Goal: Transaction & Acquisition: Purchase product/service

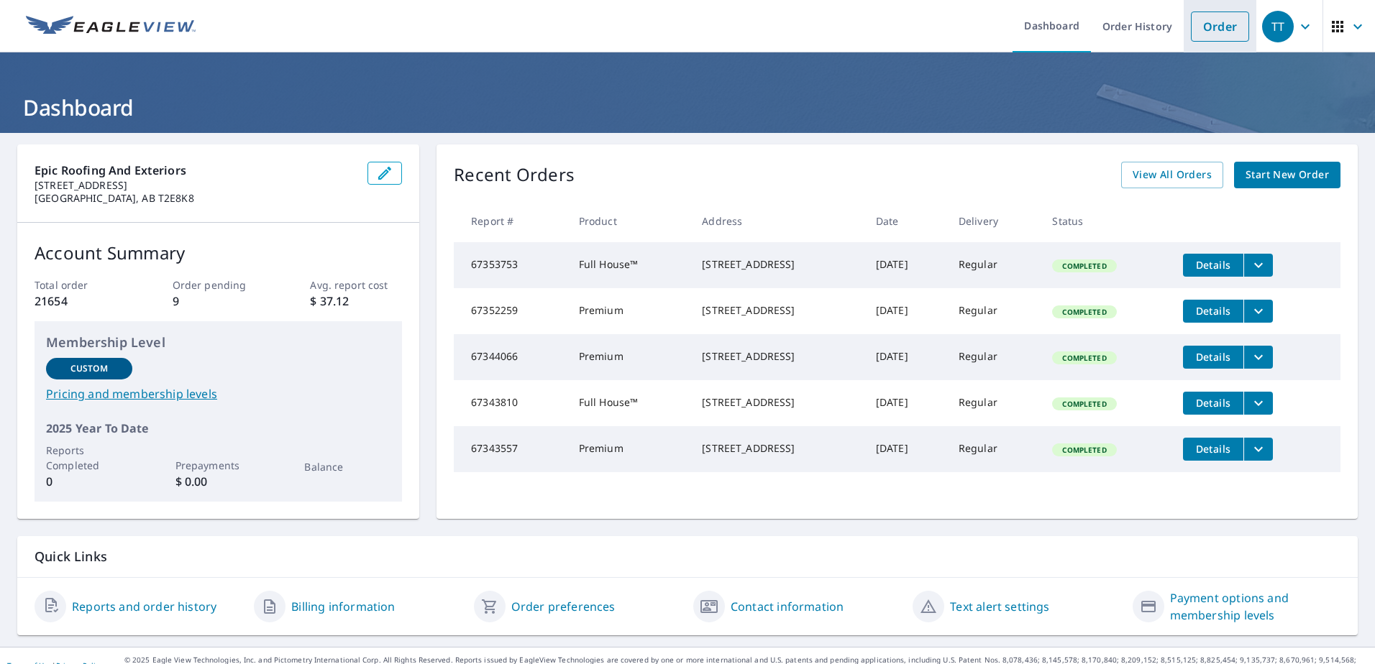
click at [1207, 32] on link "Order" at bounding box center [1220, 27] width 58 height 30
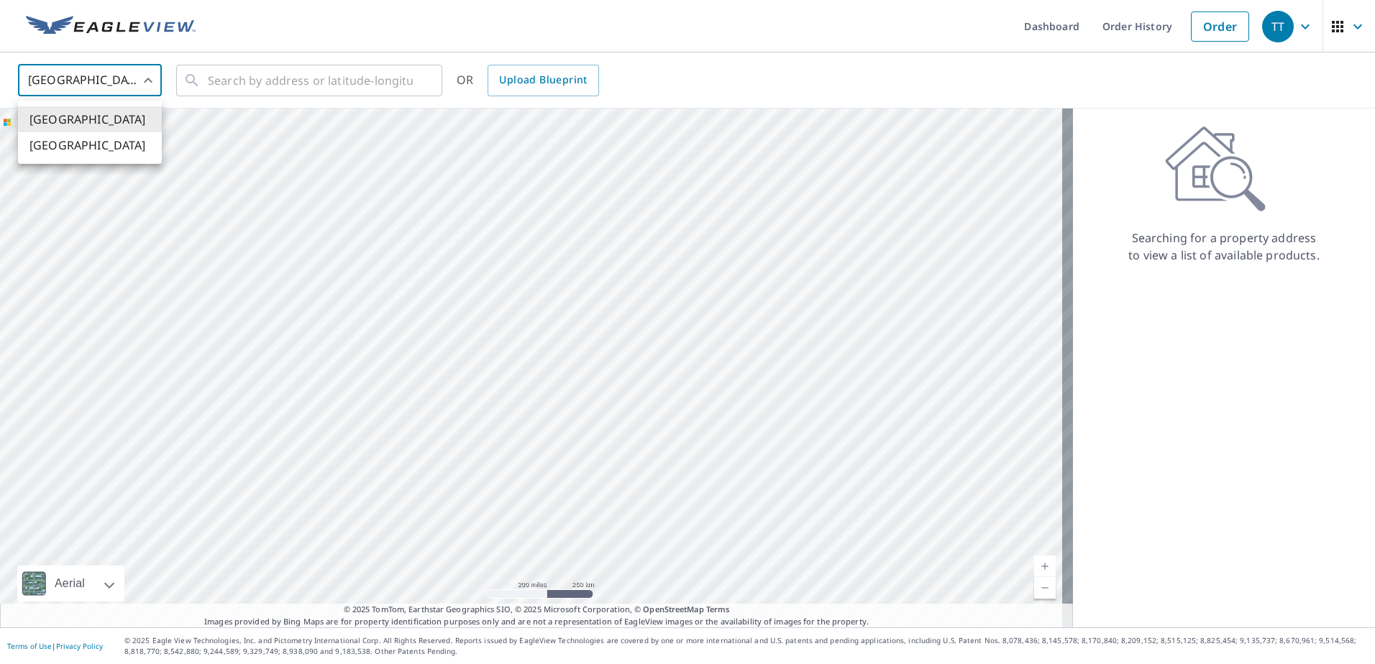
click at [73, 86] on body "TT TT Dashboard Order History Order TT United States US ​ ​ OR Upload Blueprint…" at bounding box center [687, 332] width 1375 height 664
click at [76, 147] on li "[GEOGRAPHIC_DATA]" at bounding box center [90, 145] width 144 height 26
type input "CA"
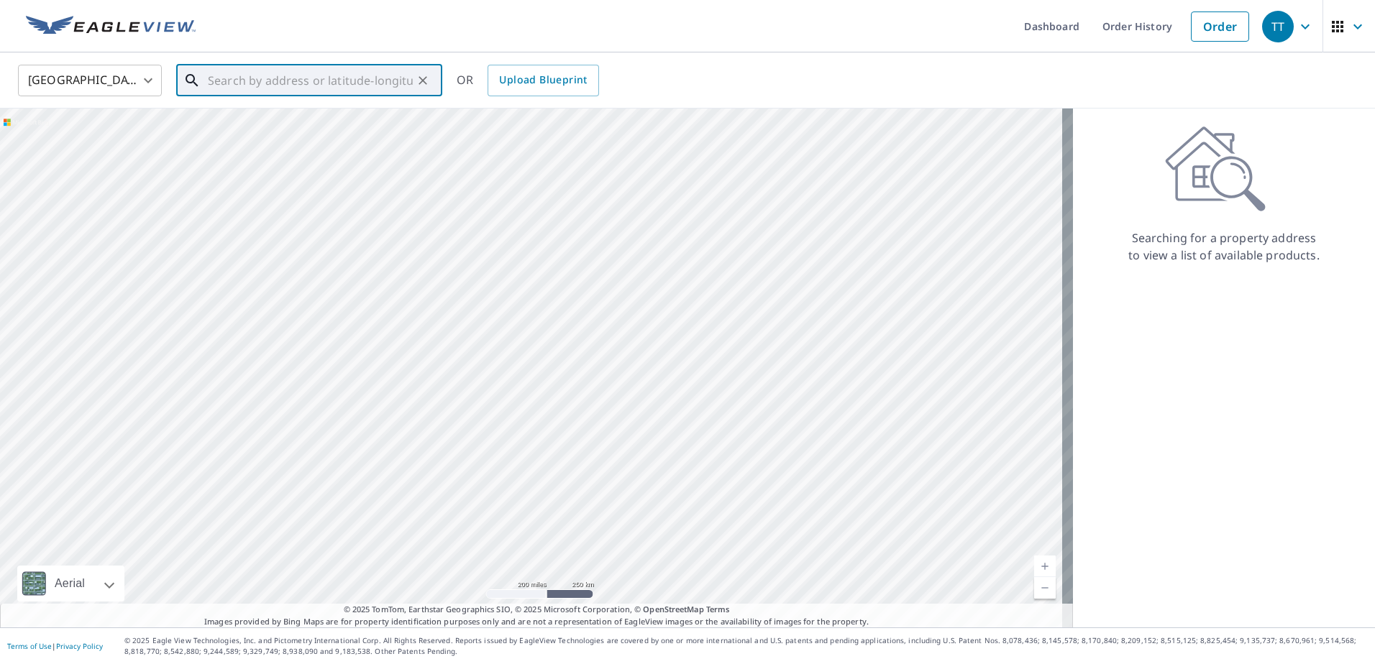
click at [258, 75] on input "text" at bounding box center [310, 80] width 205 height 40
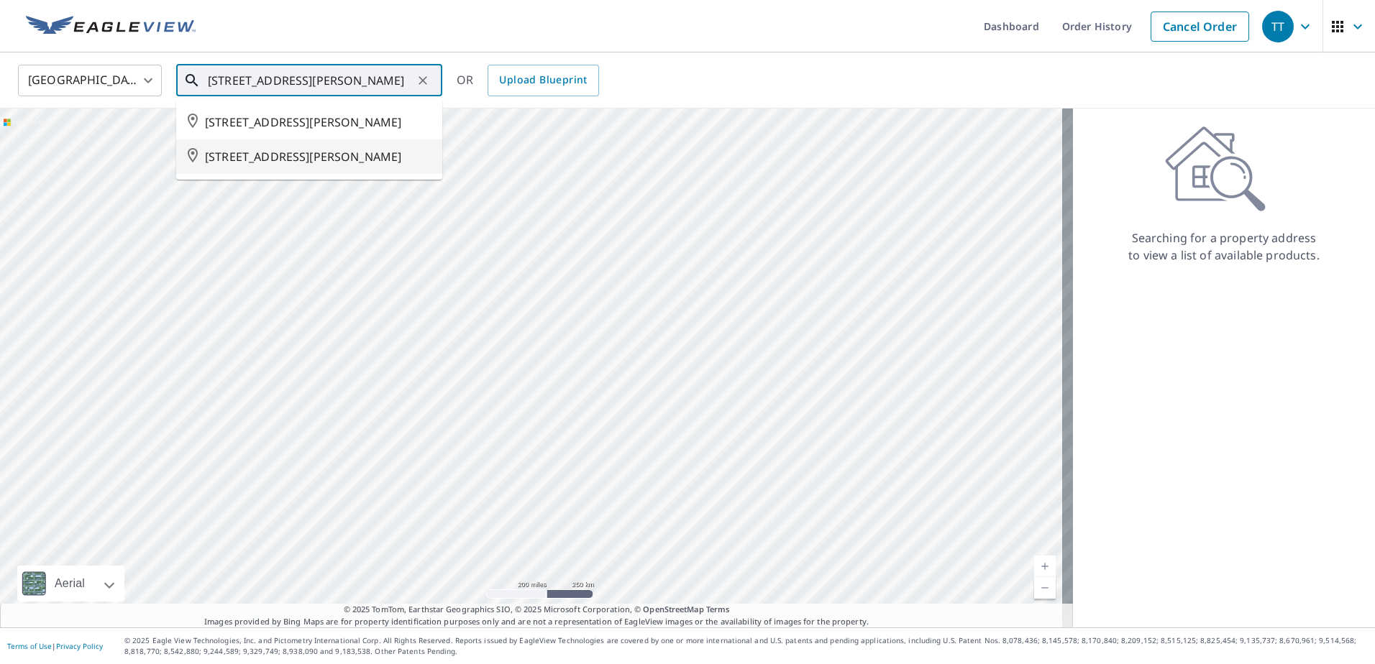
click at [260, 165] on span "[STREET_ADDRESS][PERSON_NAME]" at bounding box center [318, 156] width 226 height 17
type input "[STREET_ADDRESS][PERSON_NAME]"
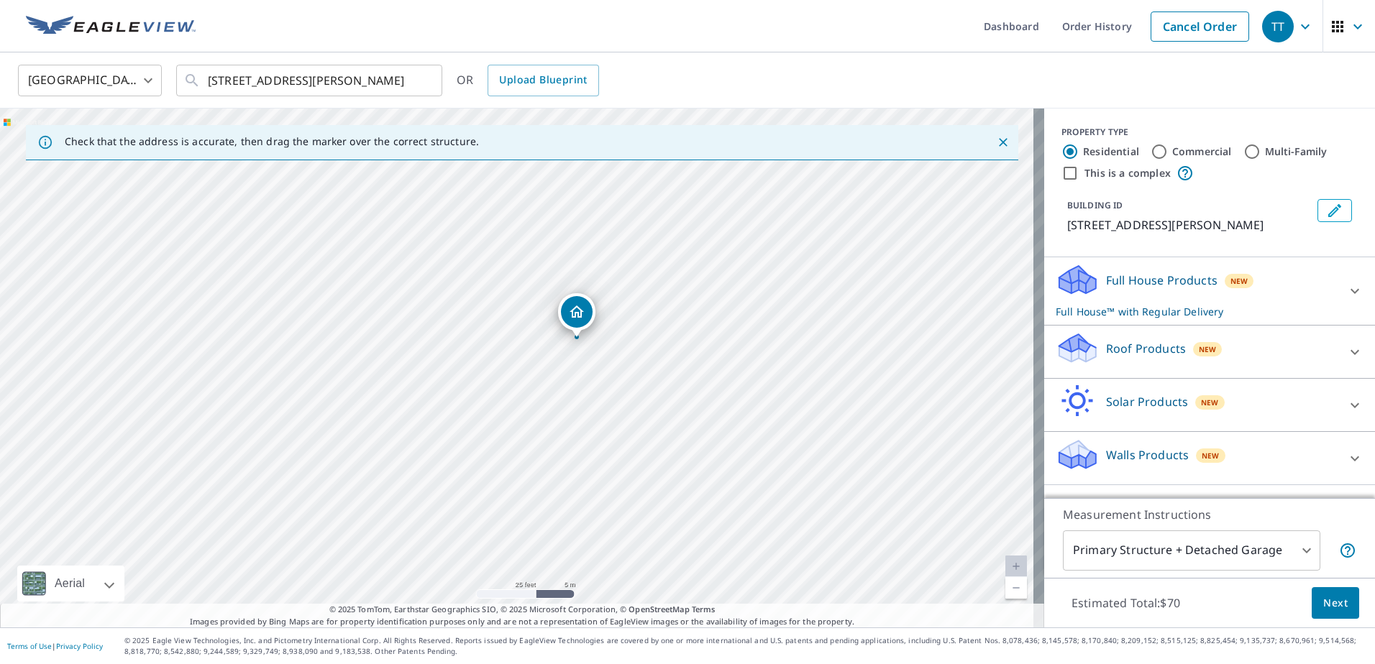
click at [1158, 354] on p "Roof Products" at bounding box center [1146, 348] width 80 height 17
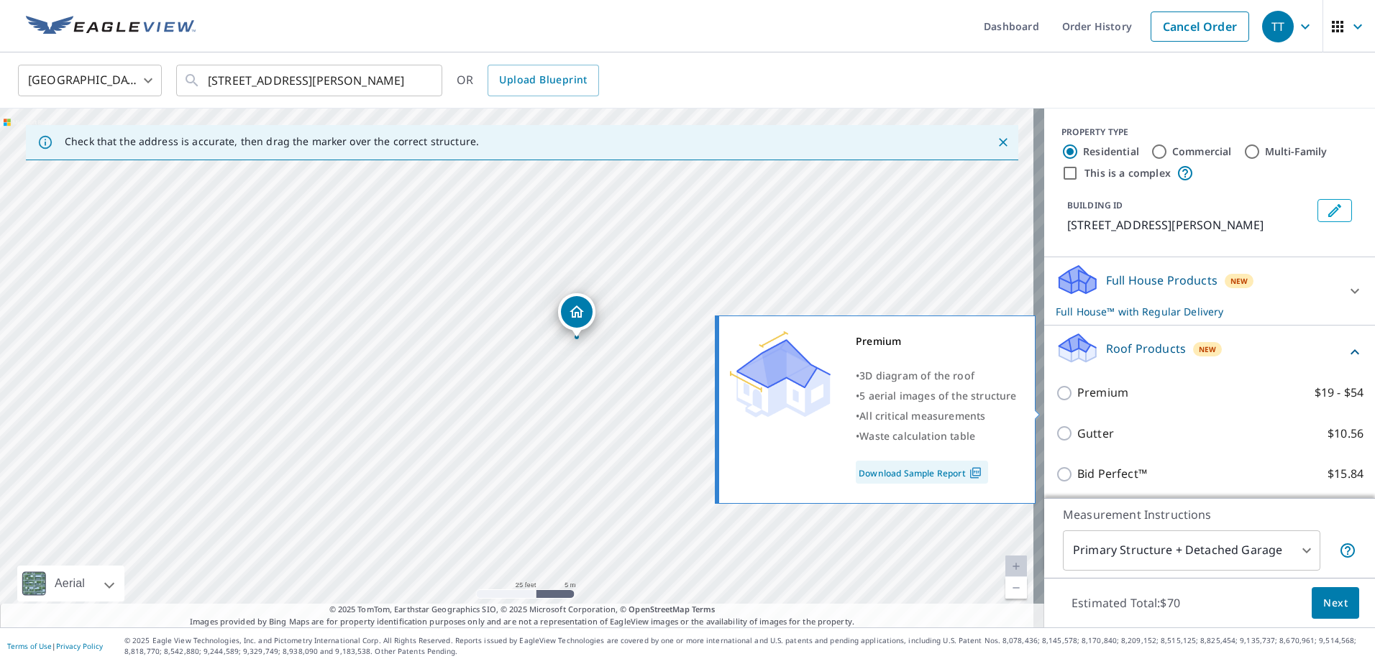
click at [1107, 402] on p "Premium" at bounding box center [1102, 393] width 51 height 18
click at [1077, 402] on input "Premium $19 - $54" at bounding box center [1067, 393] width 22 height 17
checkbox input "true"
checkbox input "false"
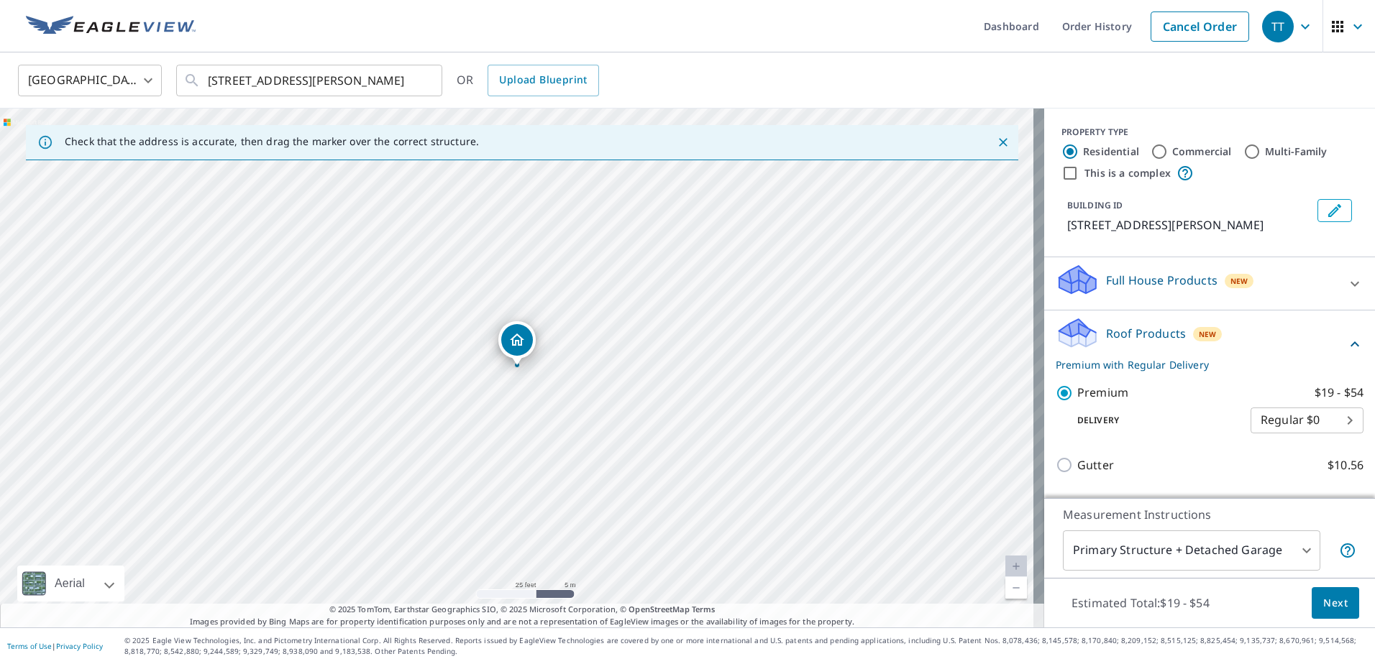
click at [1323, 596] on span "Next" at bounding box center [1335, 604] width 24 height 18
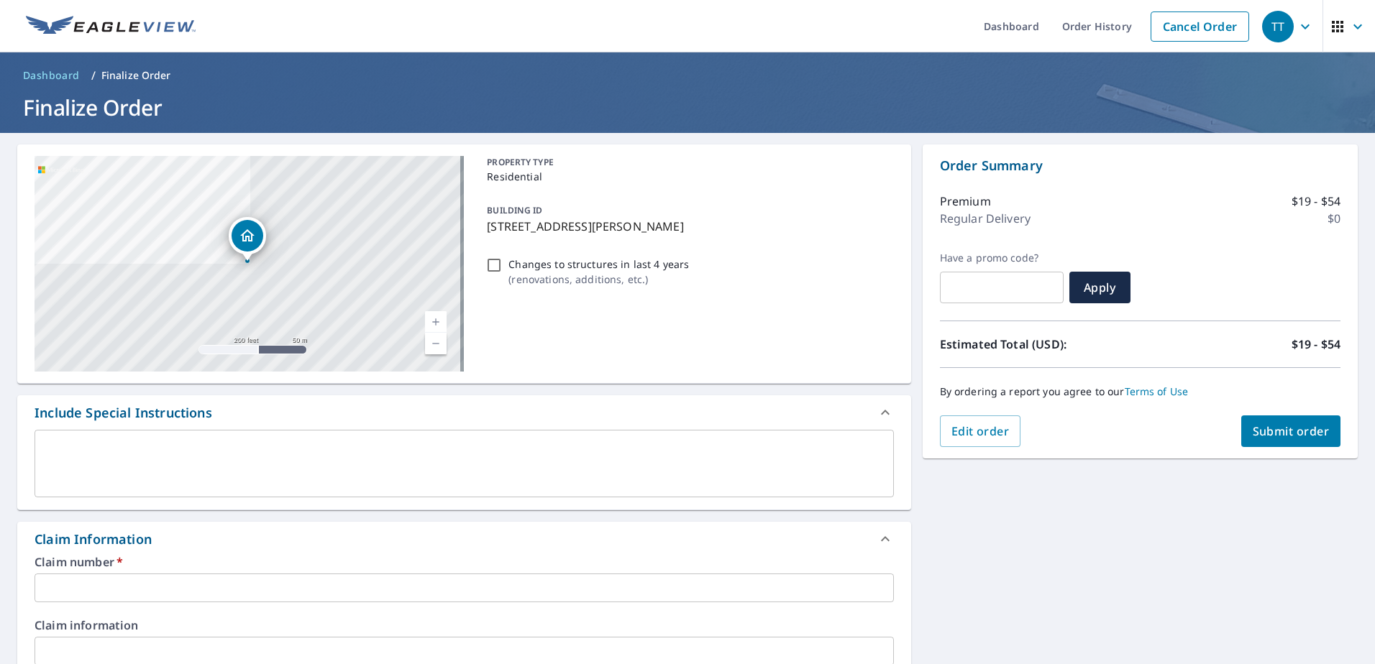
click at [66, 577] on input "text" at bounding box center [464, 588] width 859 height 29
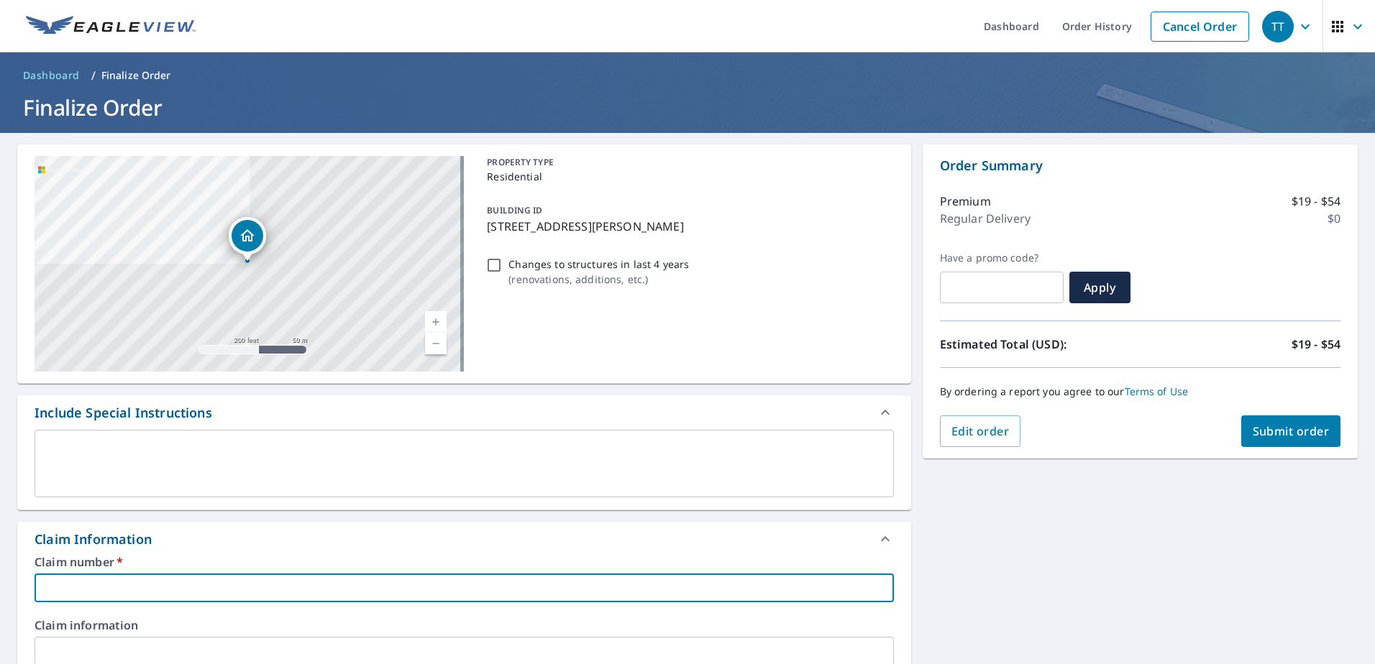
type input "8"
checkbox input "true"
type input "81"
checkbox input "true"
type input "818"
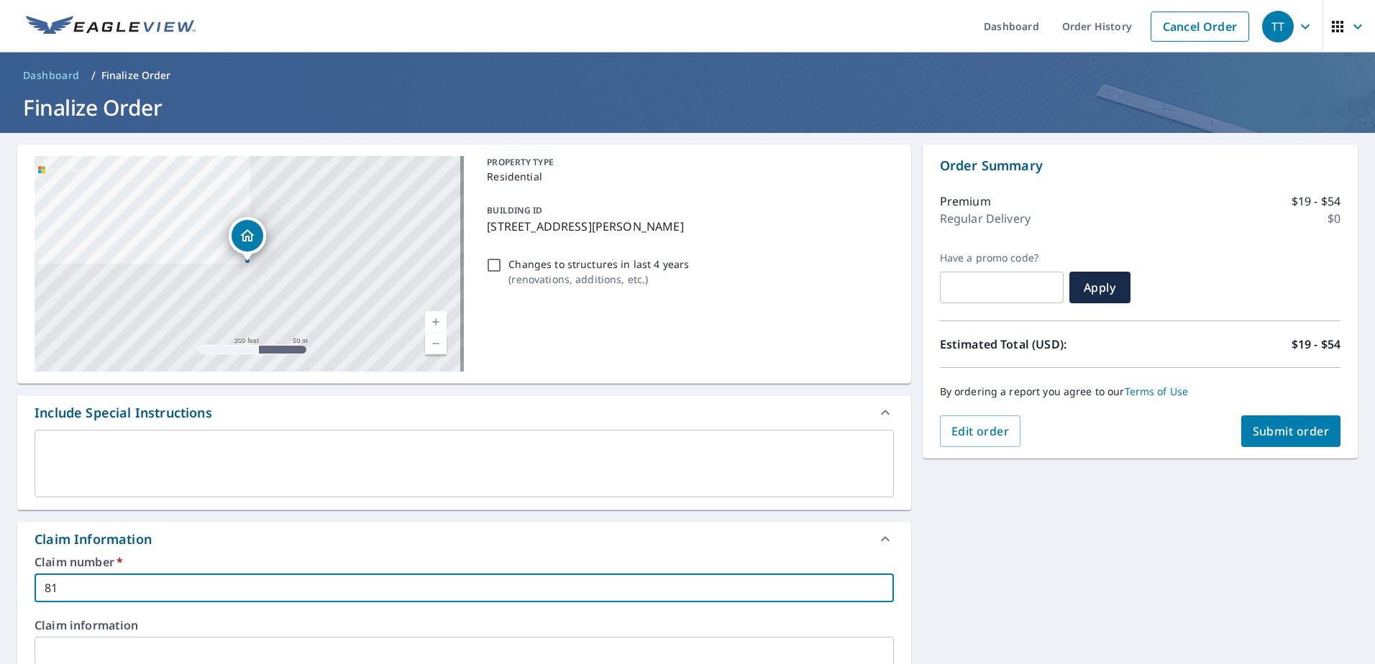
checkbox input "true"
type input "8184"
checkbox input "true"
type input "81847"
checkbox input "true"
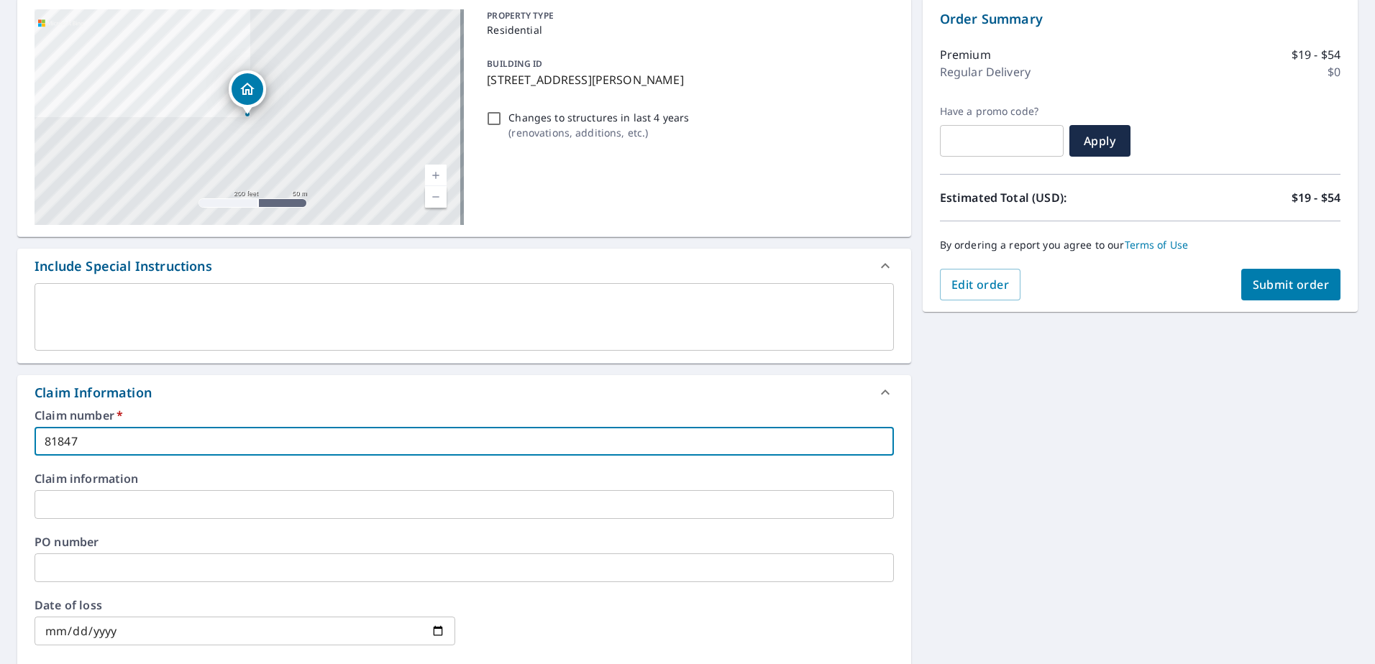
scroll to position [431, 0]
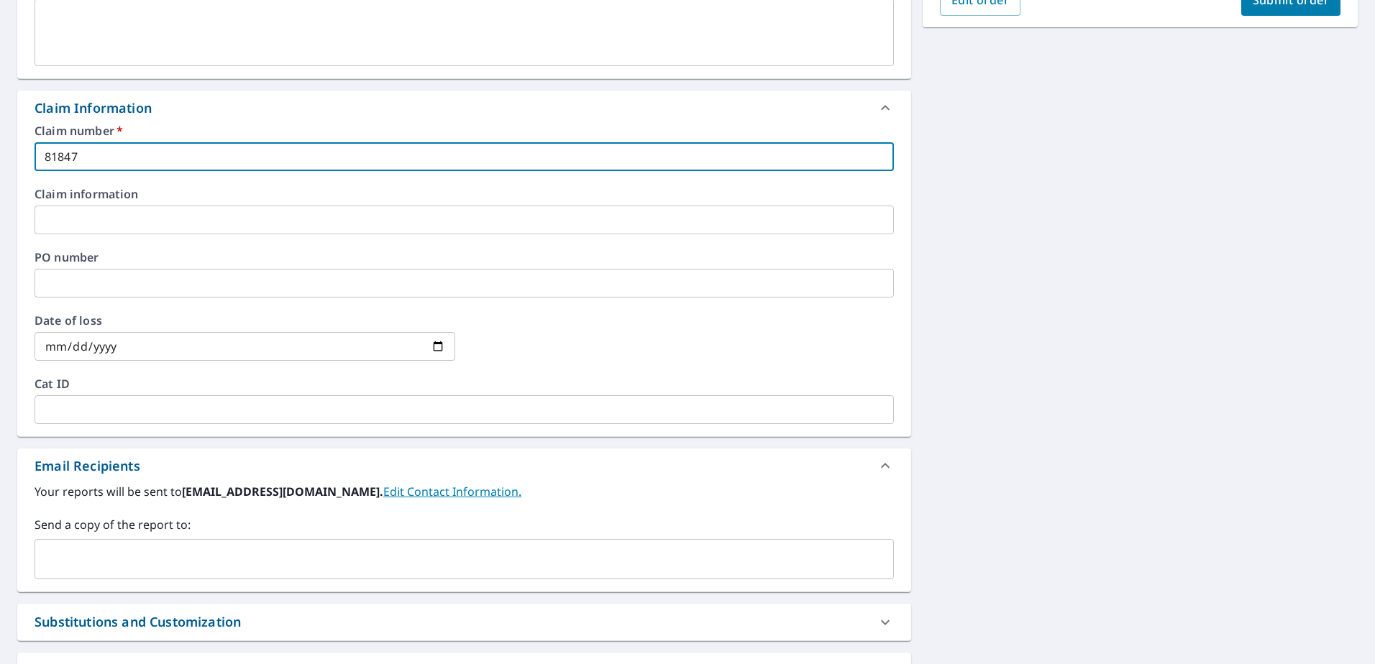
type input "81847"
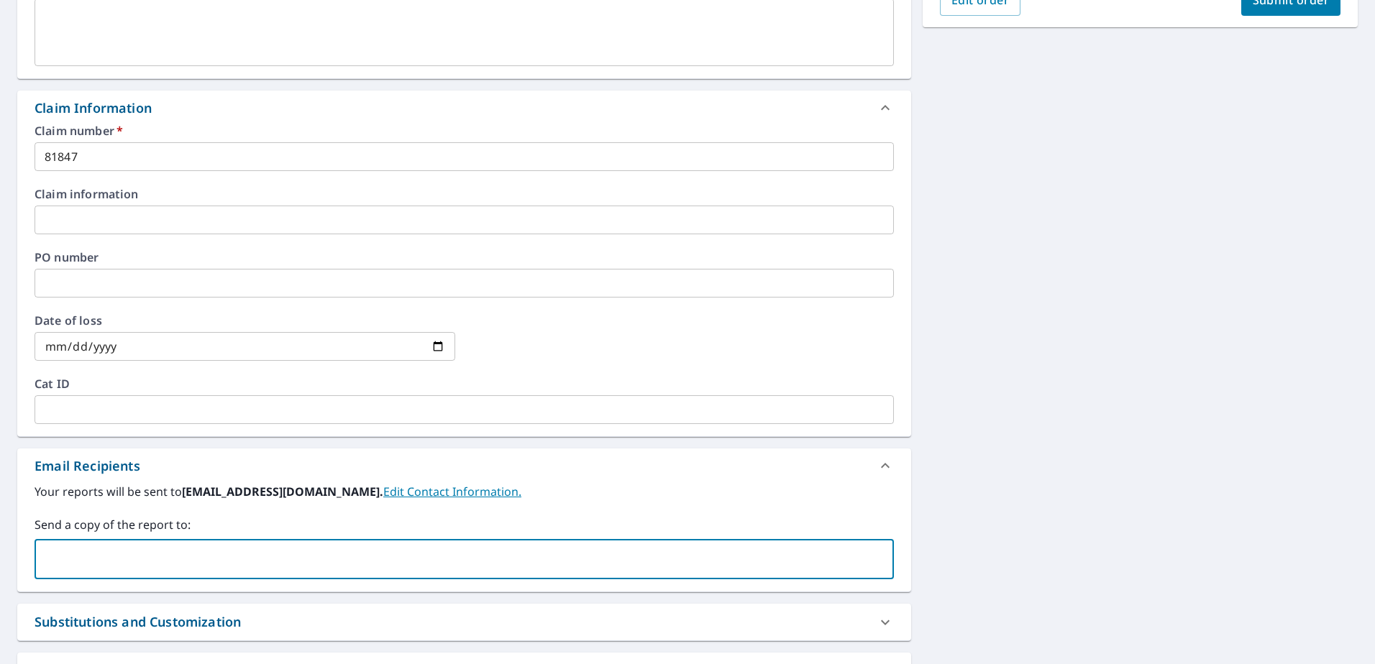
click at [95, 556] on input "text" at bounding box center [453, 559] width 825 height 27
type input "[PERSON_NAME][EMAIL_ADDRESS][PERSON_NAME][DOMAIN_NAME]"
click at [1112, 356] on div "[STREET_ADDRESS][PERSON_NAME] Aerial Road A standard road map Aerial A detailed…" at bounding box center [687, 224] width 1375 height 1045
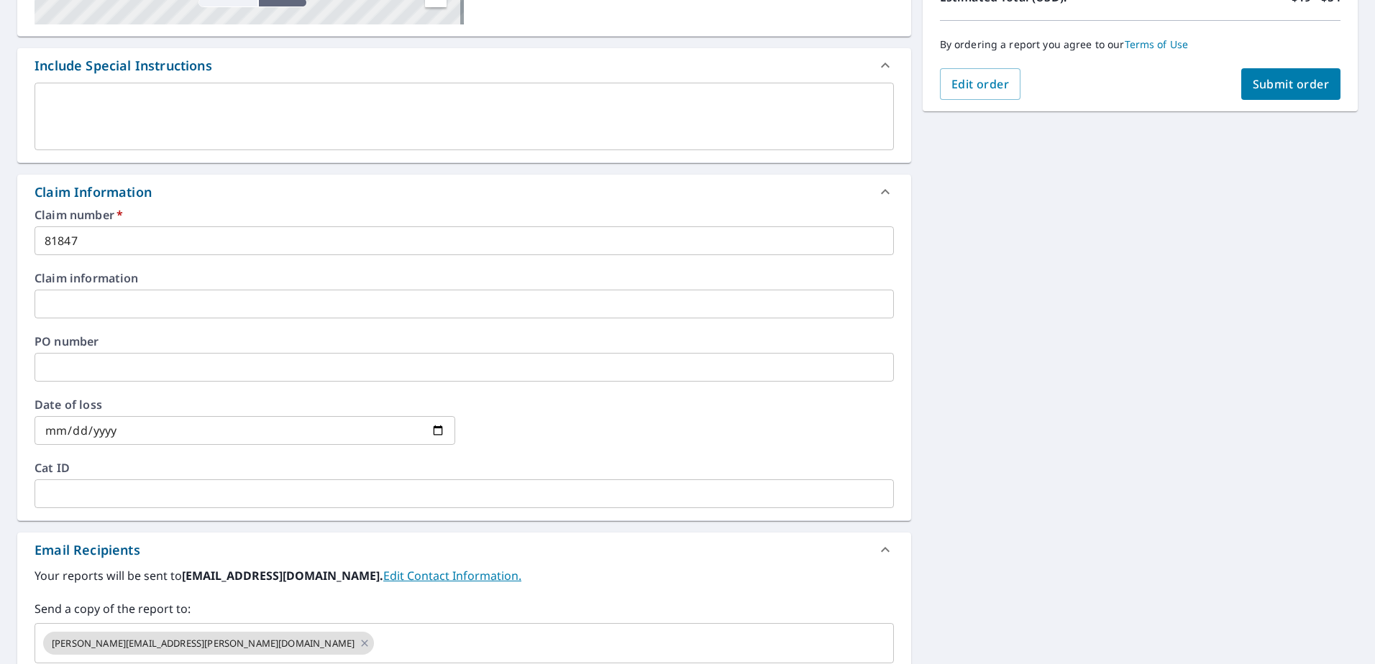
scroll to position [72, 0]
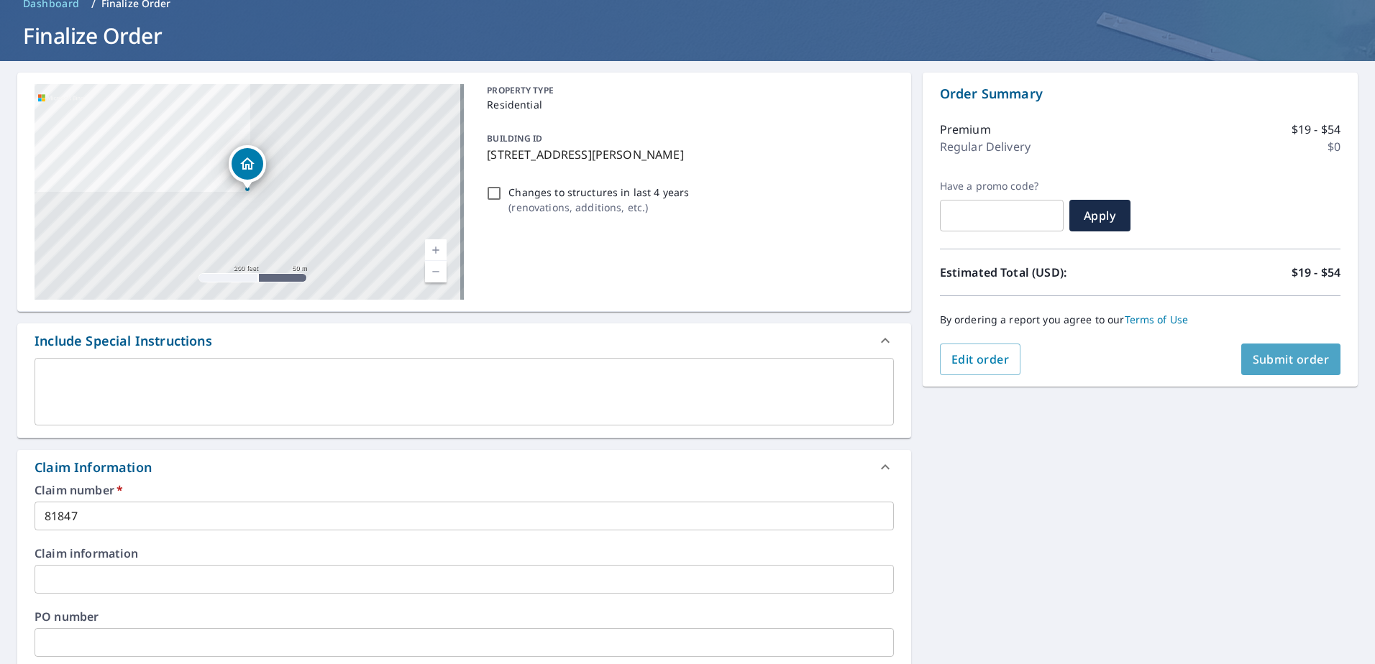
click at [1273, 357] on span "Submit order" at bounding box center [1291, 360] width 77 height 16
checkbox input "true"
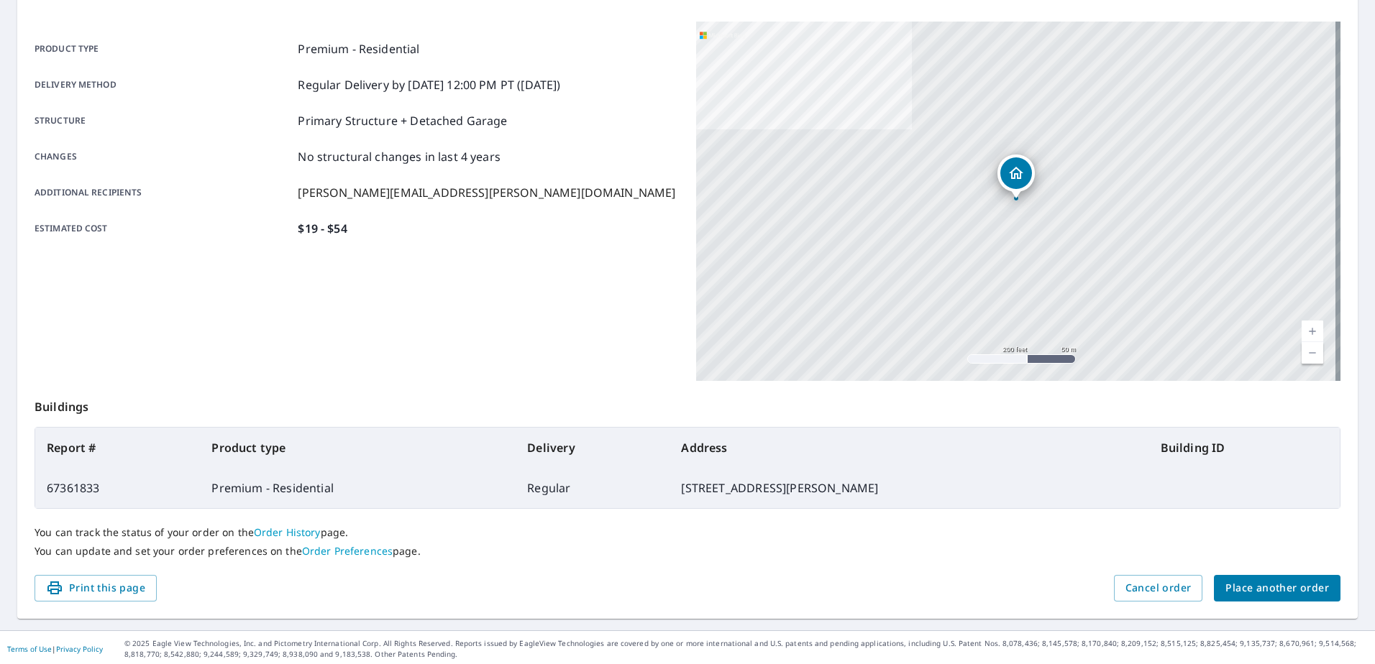
scroll to position [182, 0]
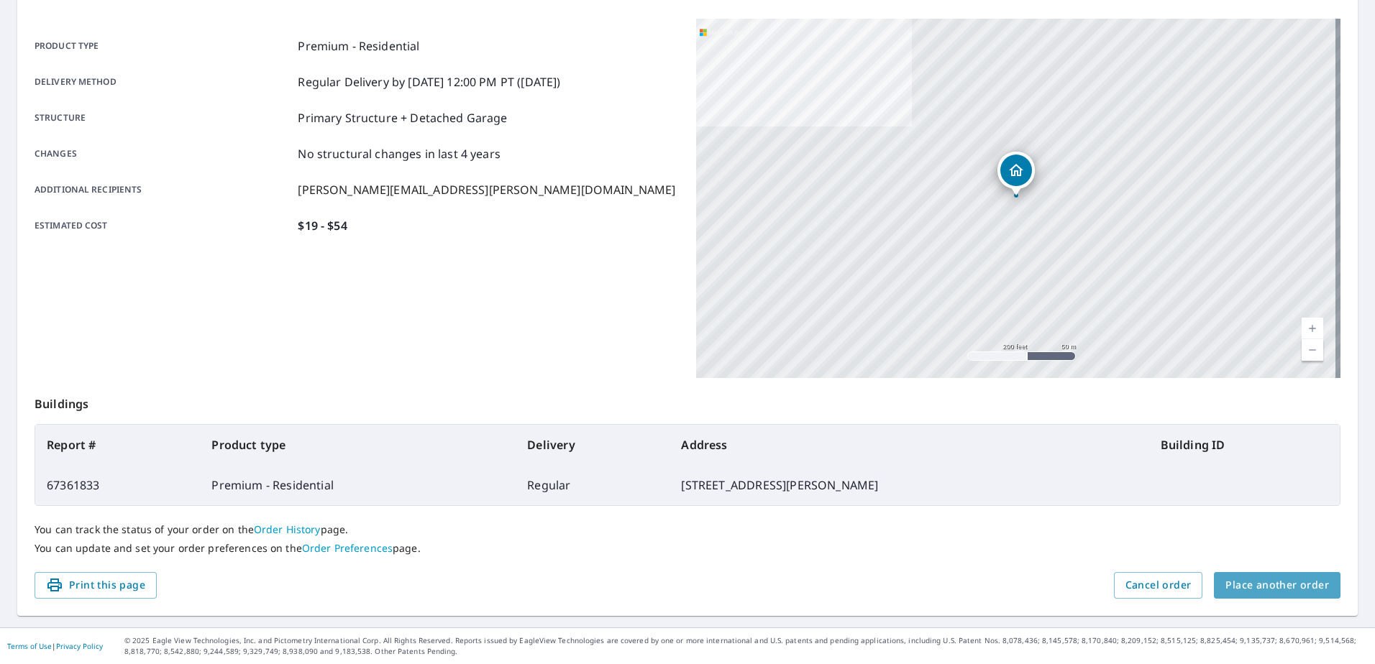
click at [1310, 587] on span "Place another order" at bounding box center [1277, 586] width 104 height 18
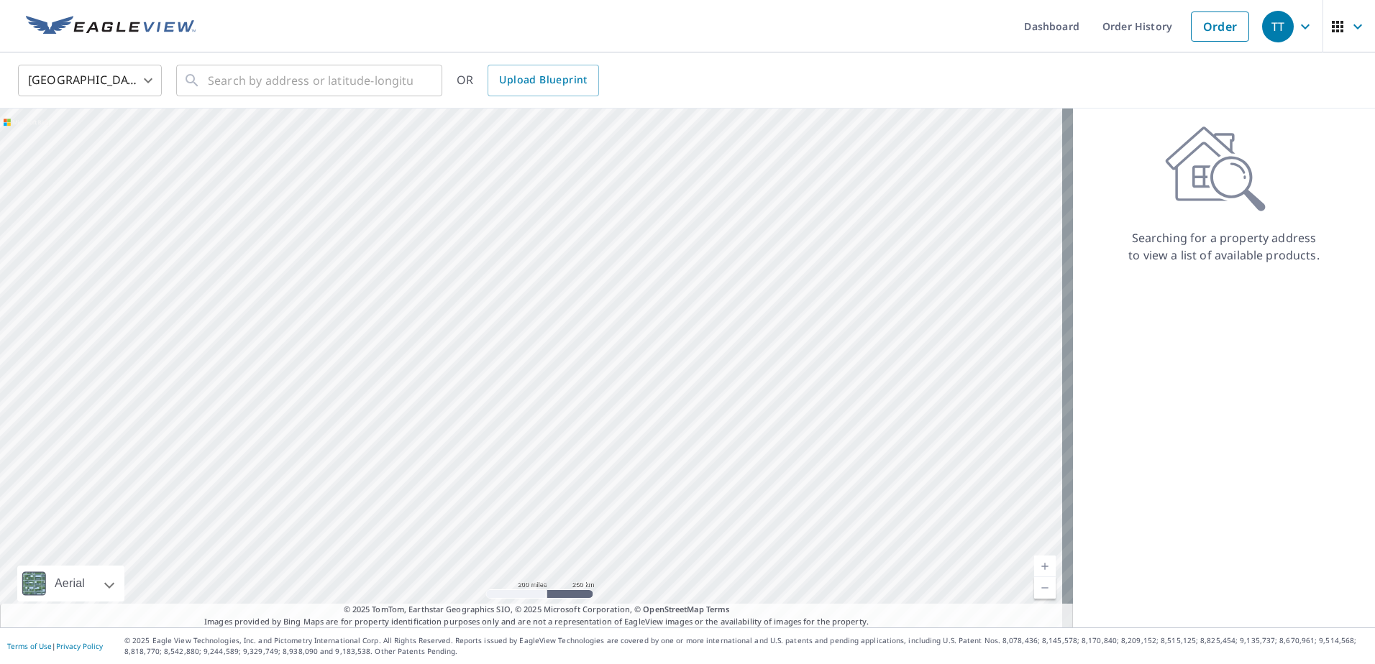
click at [91, 73] on body "TT TT Dashboard Order History Order TT United States US ​ ​ OR Upload Blueprint…" at bounding box center [687, 332] width 1375 height 664
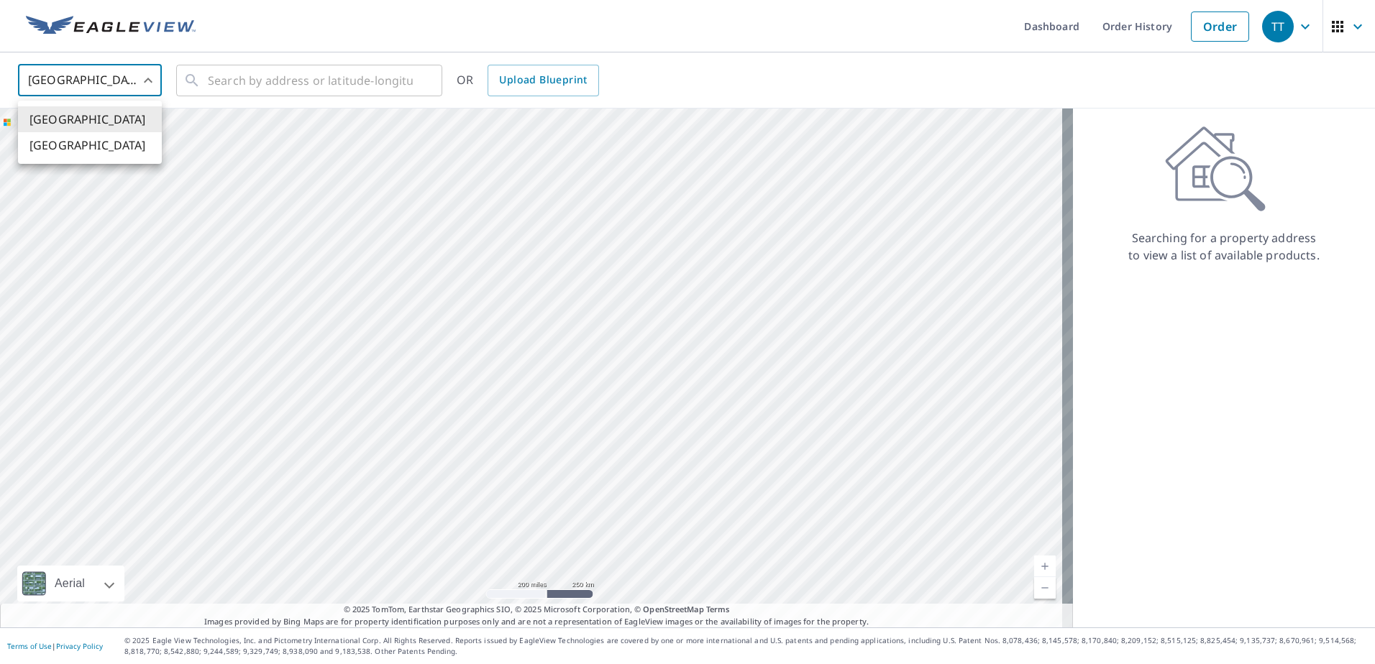
click at [60, 137] on li "[GEOGRAPHIC_DATA]" at bounding box center [90, 145] width 144 height 26
type input "CA"
click at [240, 82] on input "text" at bounding box center [310, 80] width 205 height 40
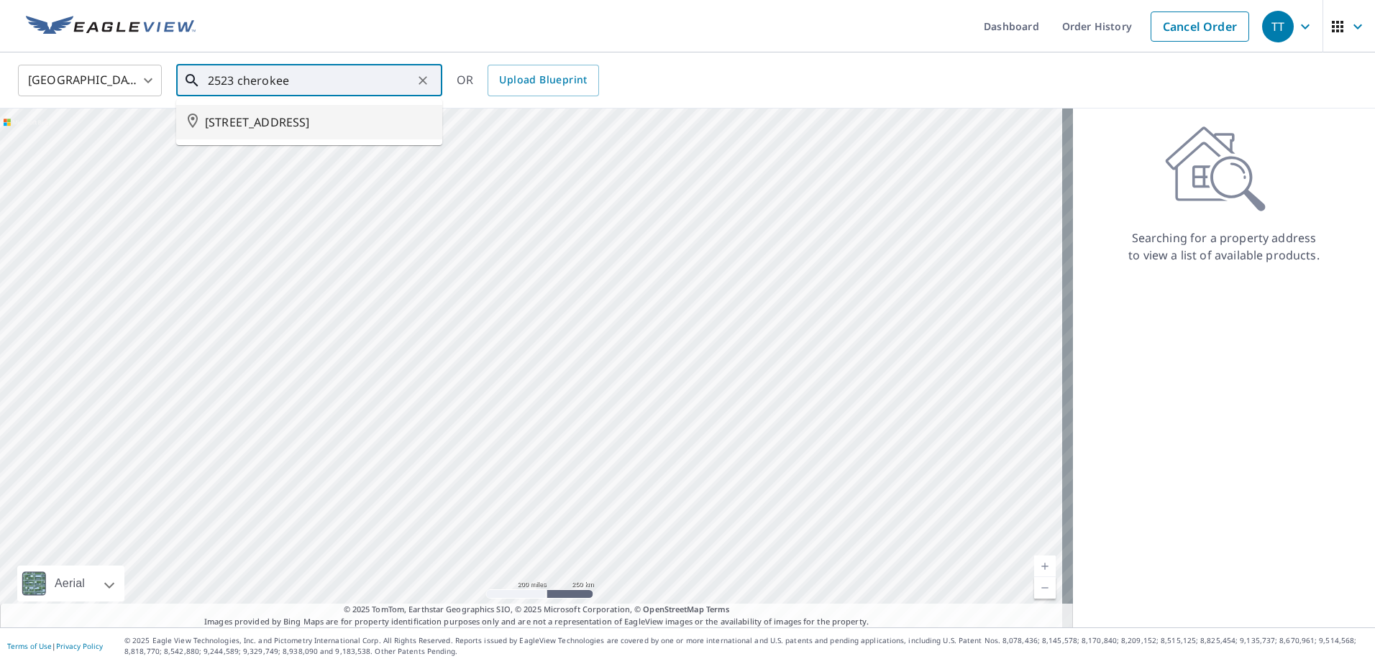
click at [319, 122] on span "[STREET_ADDRESS]" at bounding box center [318, 122] width 226 height 17
type input "[STREET_ADDRESS]"
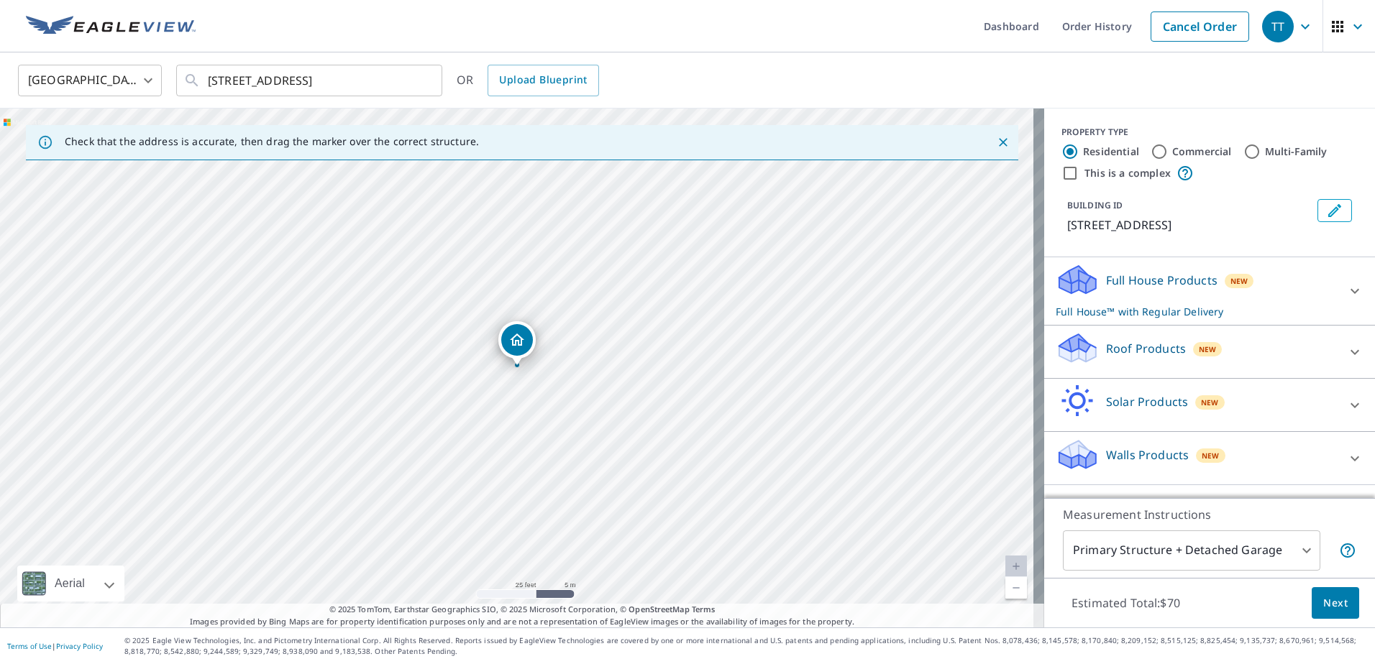
click at [1092, 367] on div "Roof Products New" at bounding box center [1197, 351] width 282 height 41
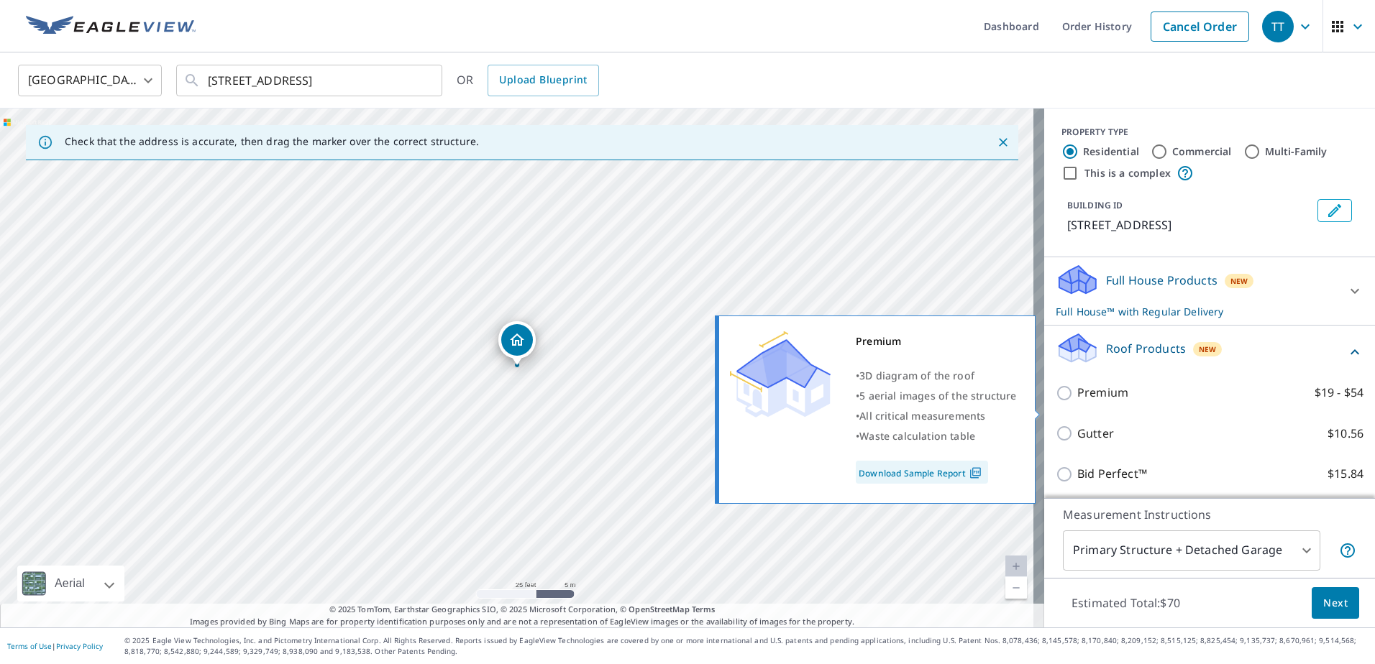
click at [1099, 402] on p "Premium" at bounding box center [1102, 393] width 51 height 18
click at [1077, 402] on input "Premium $19 - $54" at bounding box center [1067, 393] width 22 height 17
checkbox input "true"
checkbox input "false"
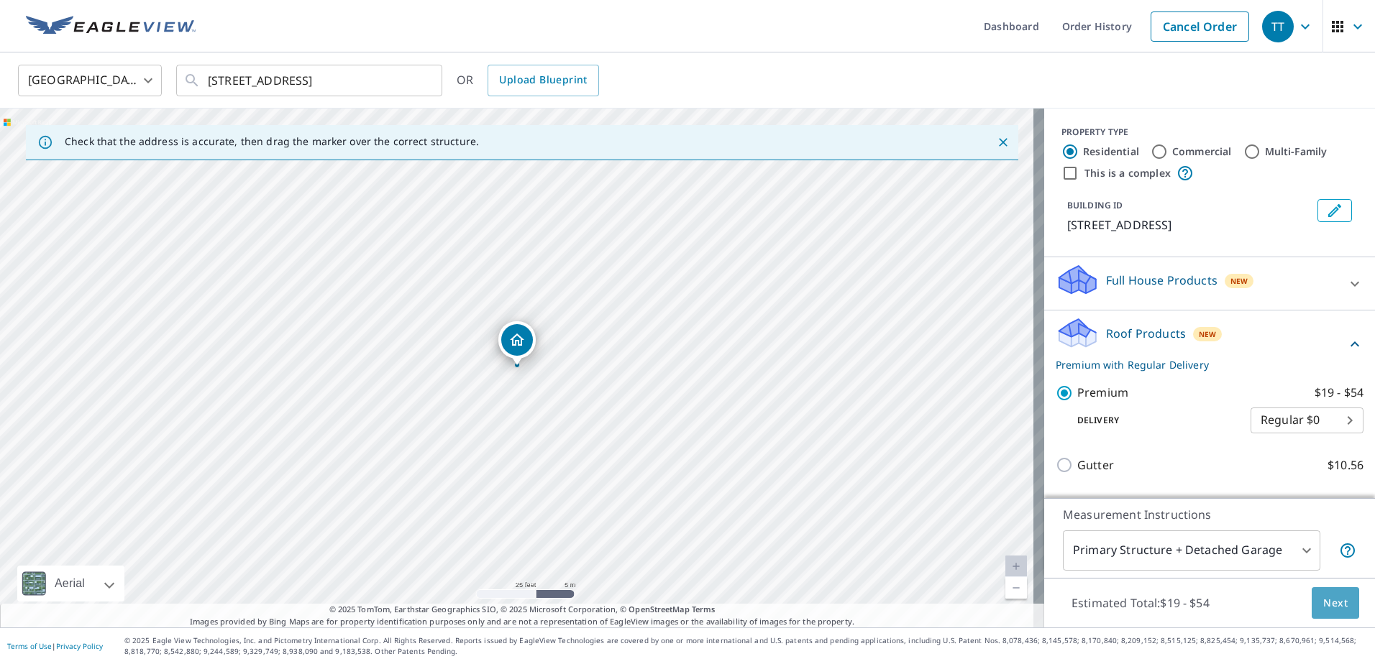
click at [1323, 598] on span "Next" at bounding box center [1335, 604] width 24 height 18
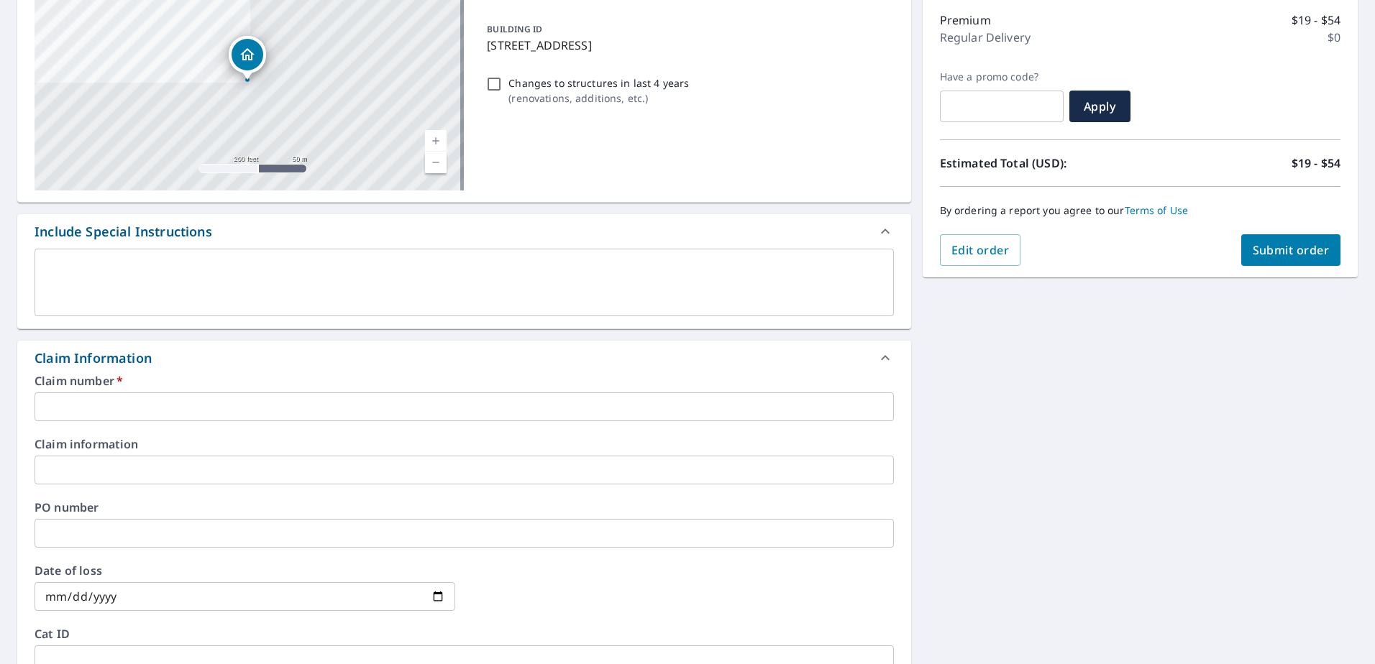
scroll to position [216, 0]
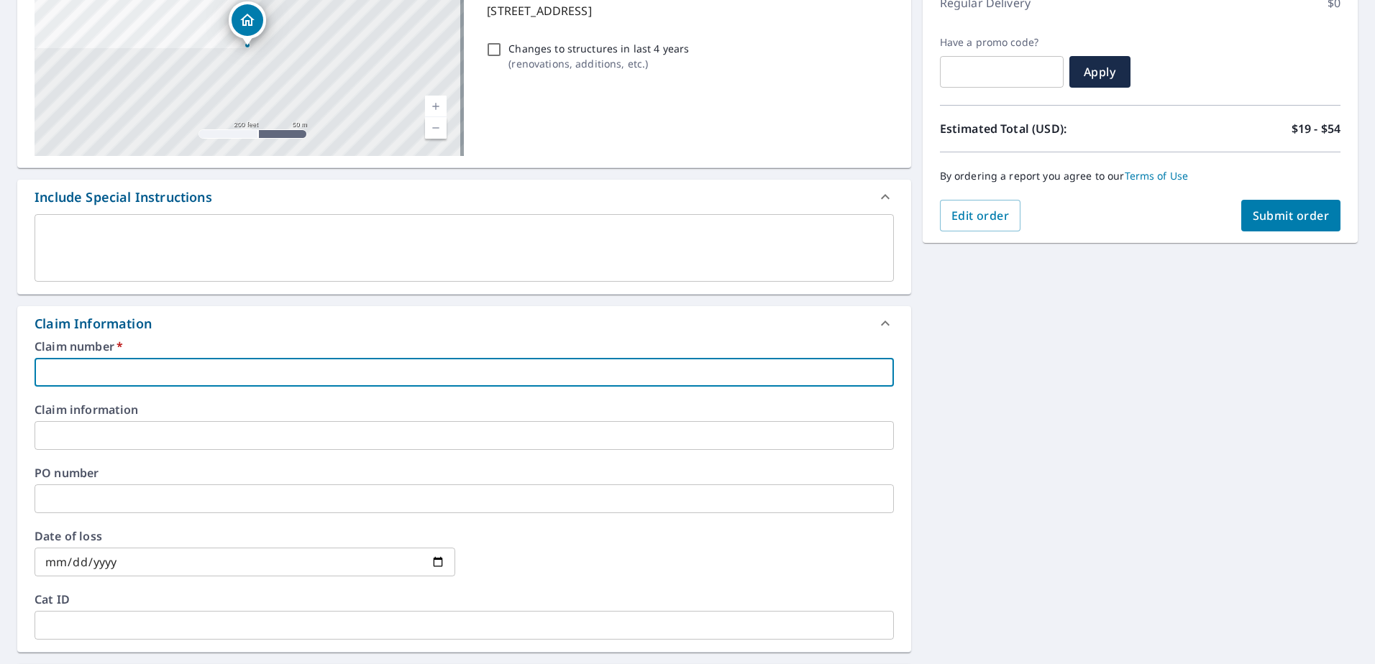
click at [91, 378] on input "text" at bounding box center [464, 372] width 859 height 29
type input "0"
checkbox input "true"
type input "08"
checkbox input "true"
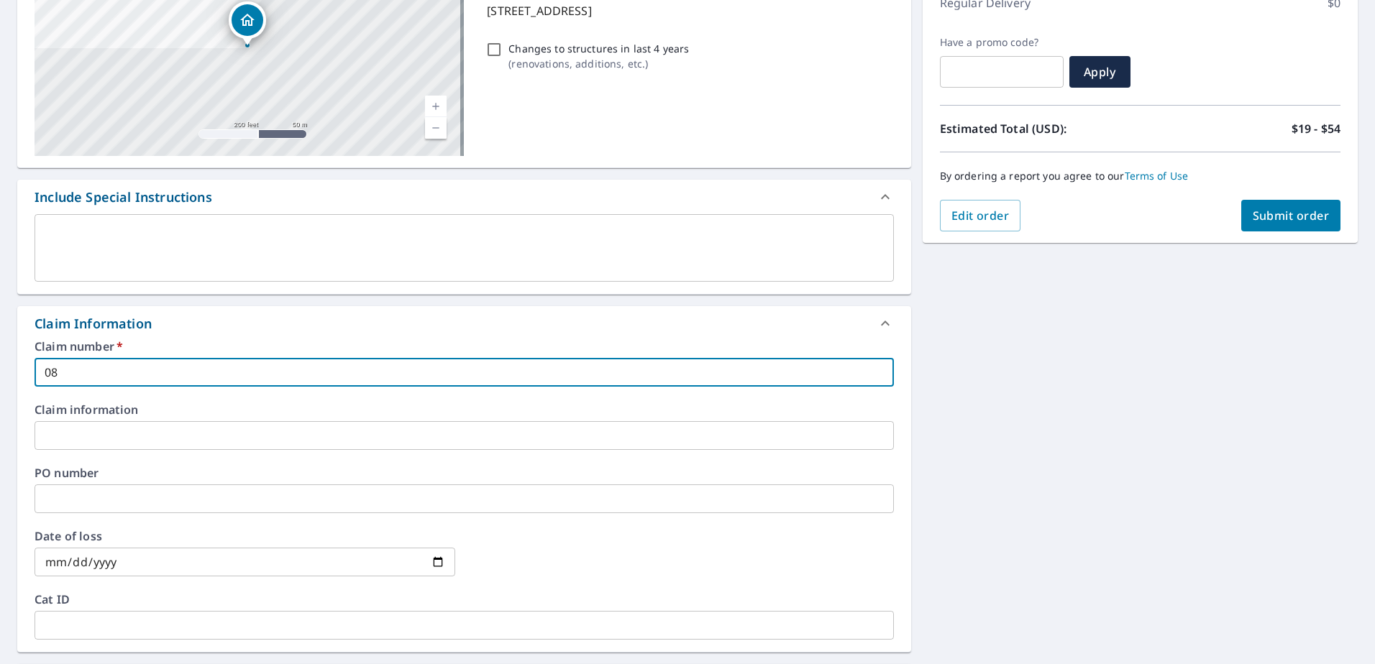
type input "081"
checkbox input "true"
type input "0818"
checkbox input "true"
type input "08184"
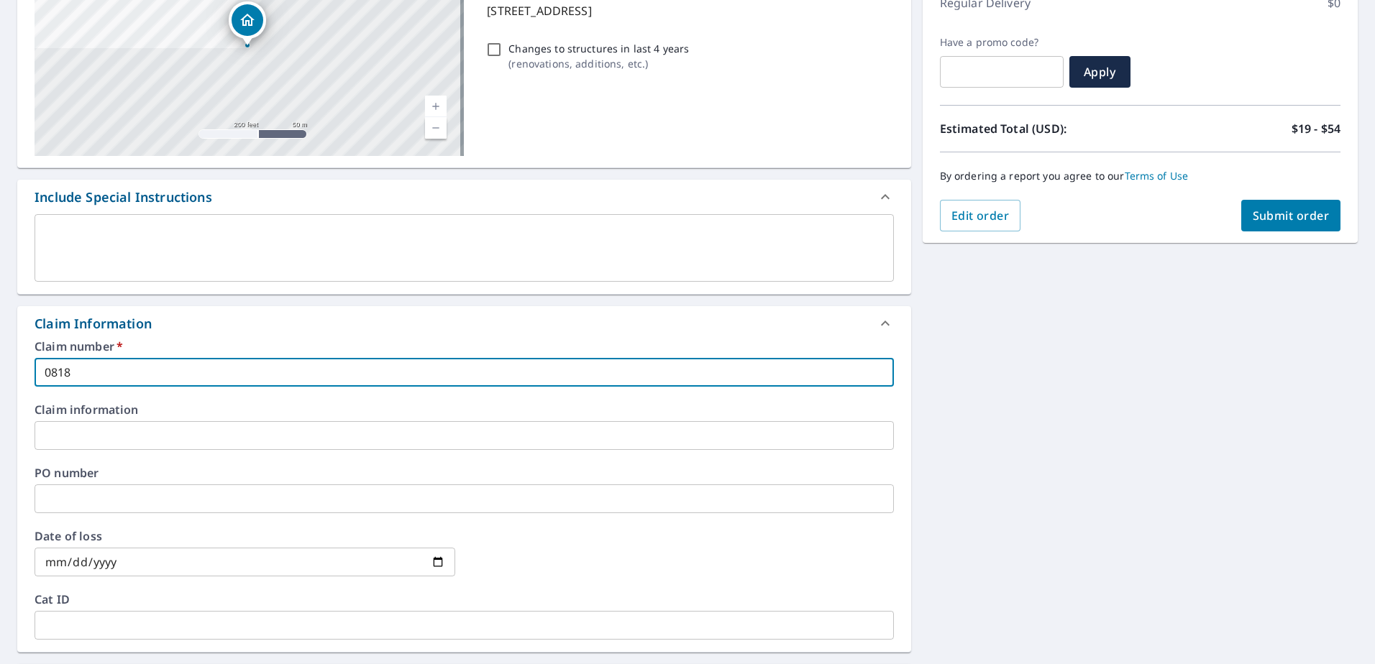
checkbox input "true"
type input "081849"
checkbox input "true"
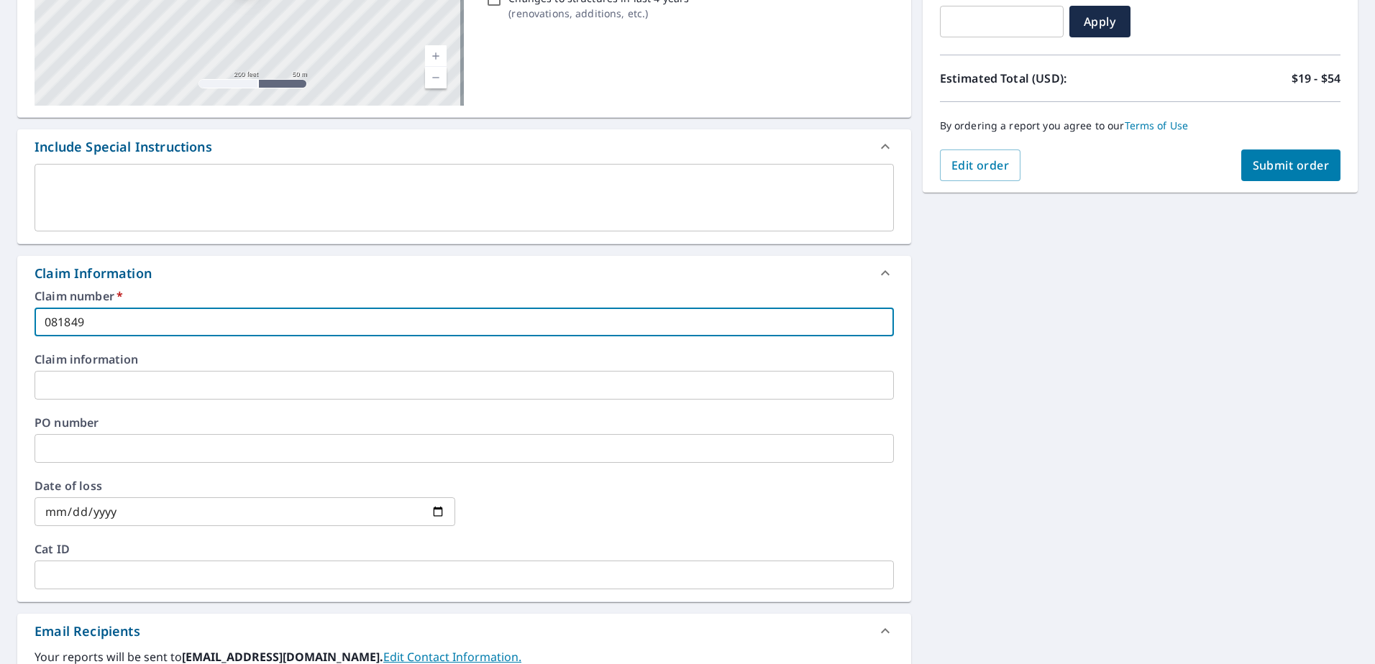
scroll to position [503, 0]
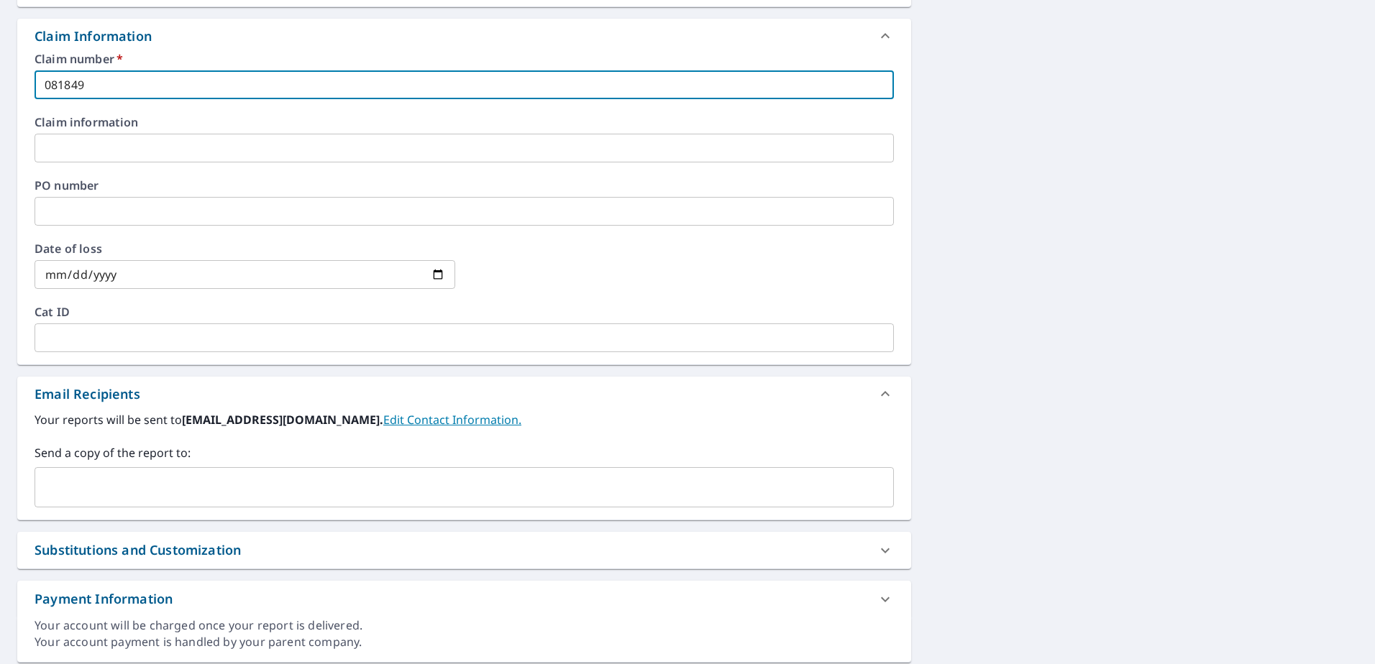
type input "081849"
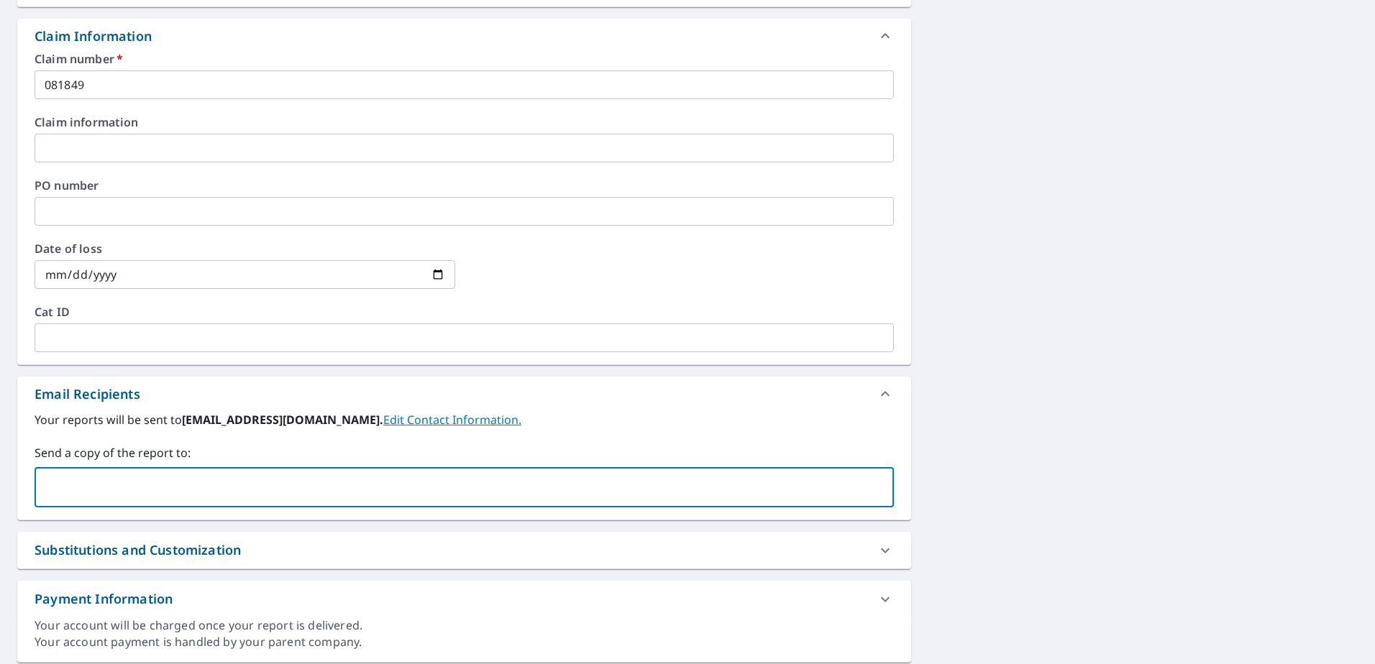
click at [72, 479] on input "text" at bounding box center [453, 487] width 825 height 27
type input "[PERSON_NAME][EMAIL_ADDRESS][PERSON_NAME][DOMAIN_NAME]"
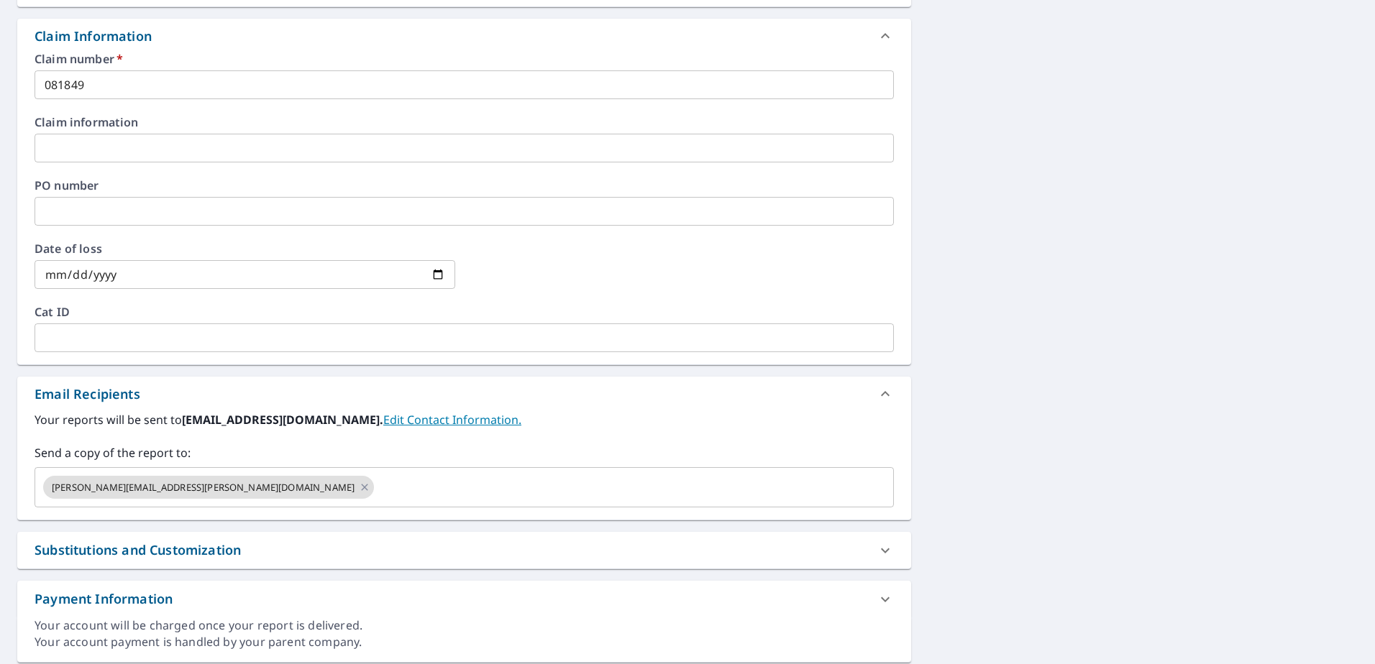
click at [1089, 411] on div "[STREET_ADDRESS][GEOGRAPHIC_DATA] A standard road map Aerial A detailed look fr…" at bounding box center [687, 152] width 1375 height 1045
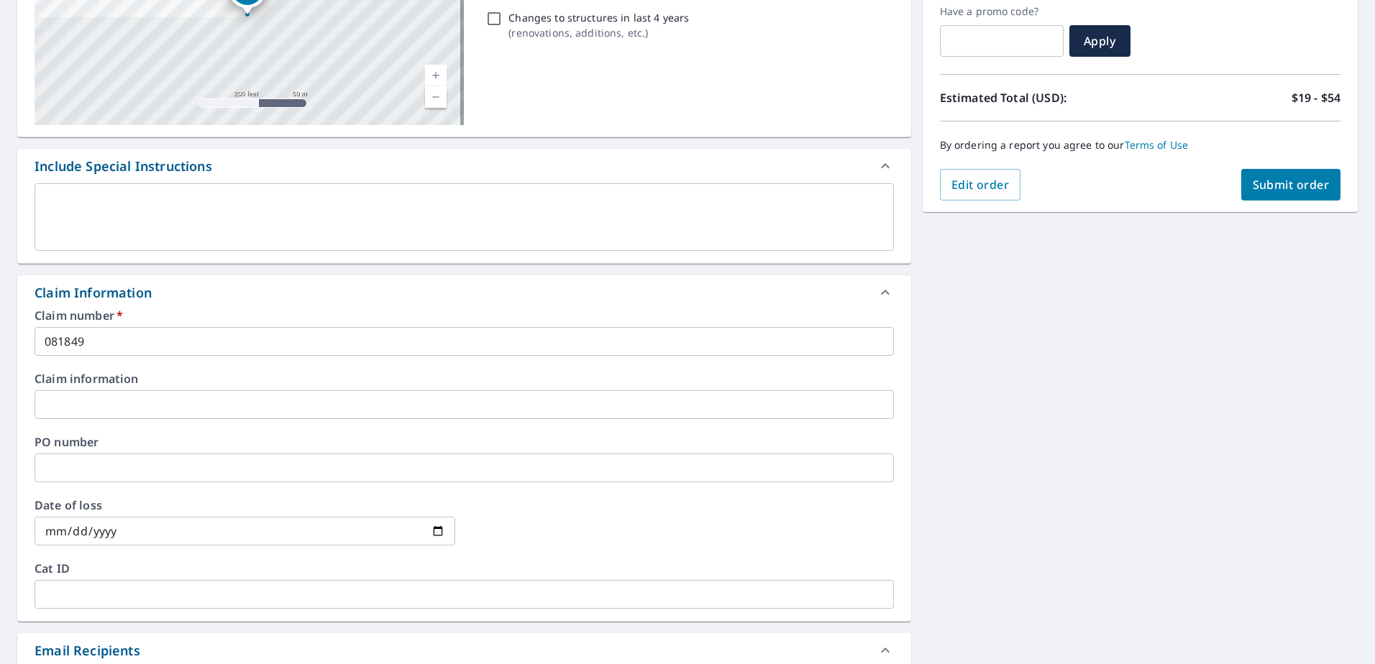
scroll to position [0, 0]
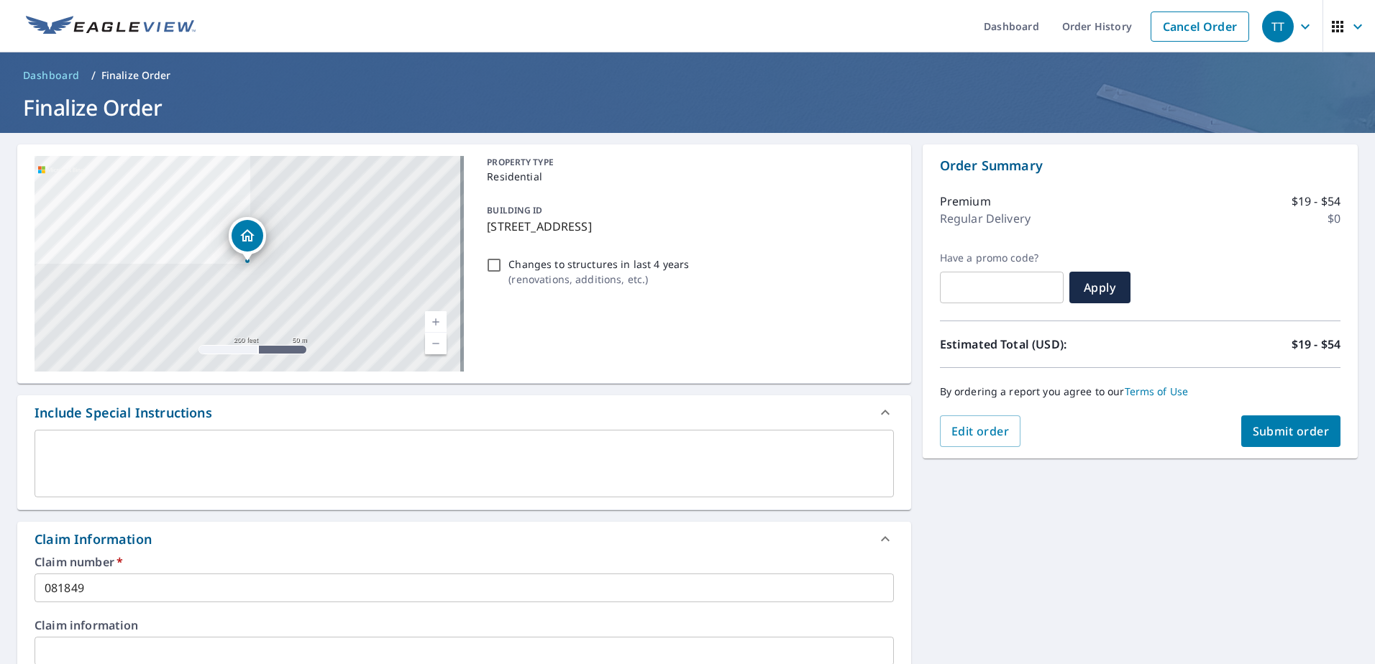
click at [1305, 429] on span "Submit order" at bounding box center [1291, 432] width 77 height 16
checkbox input "true"
